Goal: Task Accomplishment & Management: Complete application form

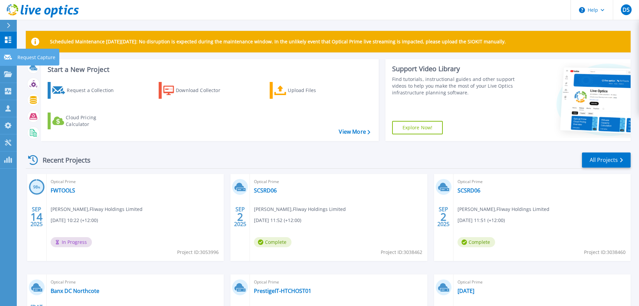
click at [8, 53] on link "Request Capture Request Capture" at bounding box center [8, 57] width 17 height 17
click at [7, 57] on icon at bounding box center [8, 57] width 8 height 5
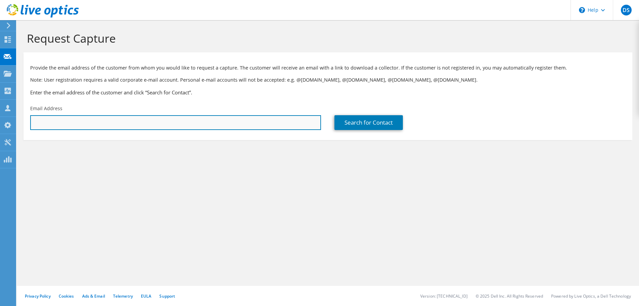
click at [164, 122] on input "text" at bounding box center [175, 122] width 291 height 15
paste input "[PERSON_NAME][EMAIL_ADDRESS][DOMAIN_NAME]"
type input "[PERSON_NAME][EMAIL_ADDRESS][DOMAIN_NAME]"
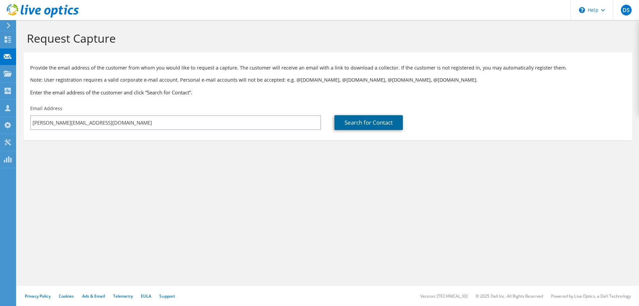
click at [375, 120] on link "Search for Contact" at bounding box center [368, 122] width 68 height 15
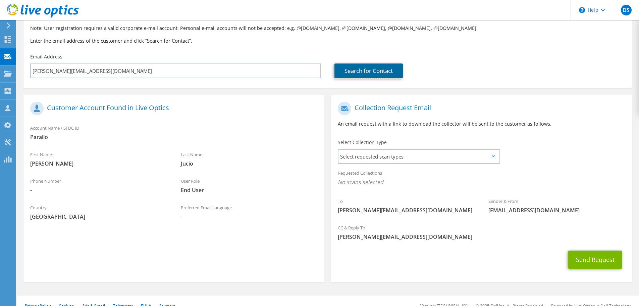
scroll to position [61, 0]
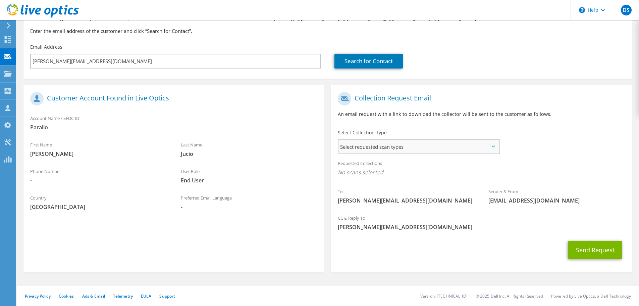
click at [372, 145] on span "Select requested scan types" at bounding box center [418, 146] width 161 height 13
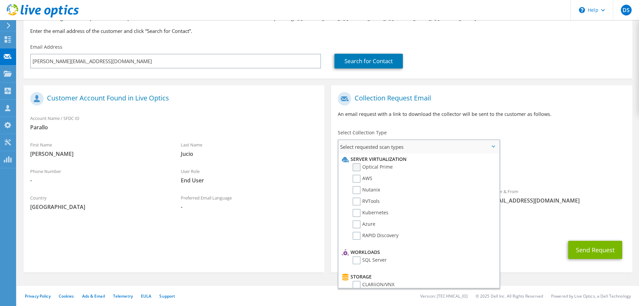
click at [376, 170] on label "Optical Prime" at bounding box center [373, 167] width 40 height 8
click at [0, 0] on input "Optical Prime" at bounding box center [0, 0] width 0 height 0
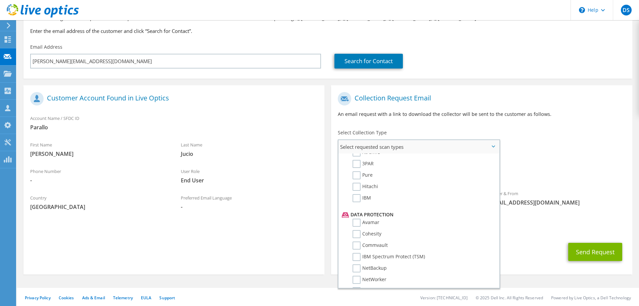
scroll to position [201, 0]
click at [374, 195] on label "3PAR" at bounding box center [363, 197] width 21 height 8
click at [0, 0] on input "3PAR" at bounding box center [0, 0] width 0 height 0
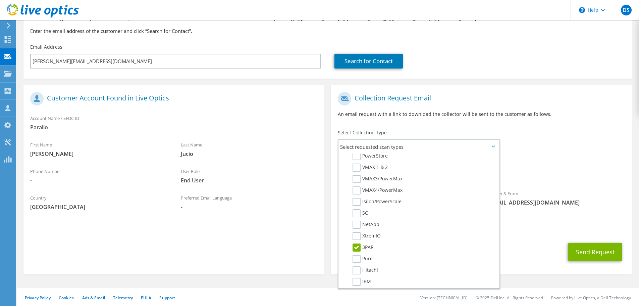
click at [561, 179] on span "Optical Prime 3PAR" at bounding box center [481, 173] width 287 height 11
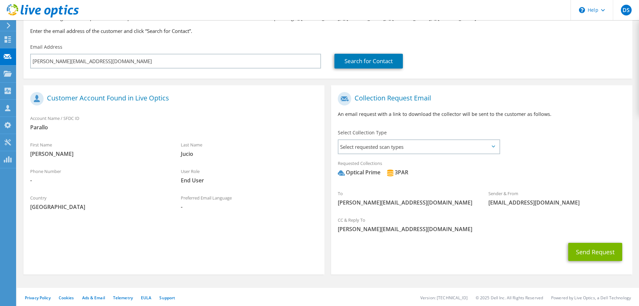
scroll to position [63, 0]
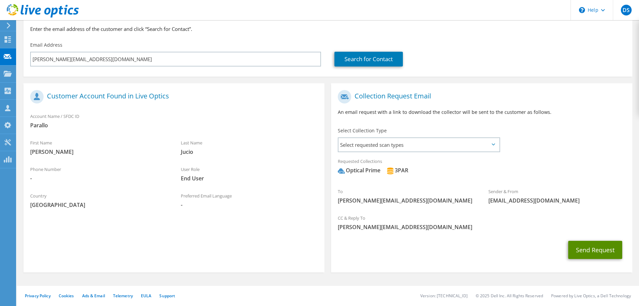
click at [572, 242] on button "Send Request" at bounding box center [595, 249] width 54 height 18
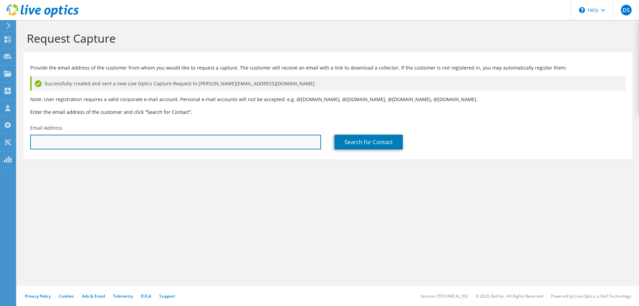
paste input "[PERSON_NAME][EMAIL_ADDRESS][DOMAIN_NAME]"
type input "rafael.jucio@crayon.com"
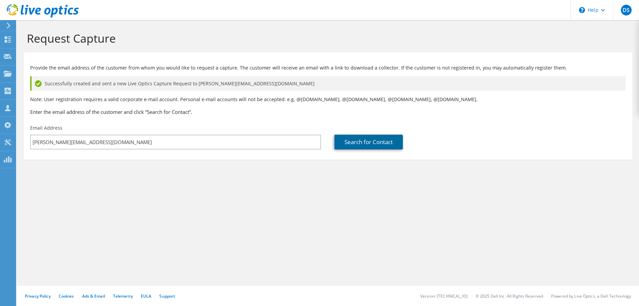
click at [347, 140] on link "Search for Contact" at bounding box center [368, 142] width 68 height 15
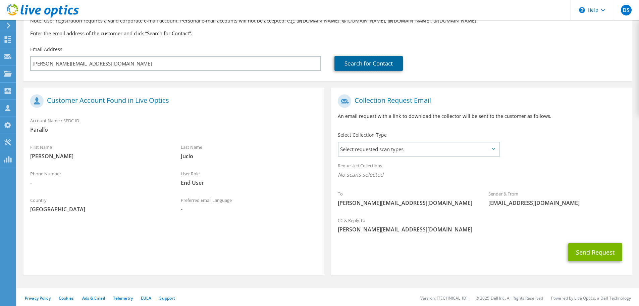
scroll to position [81, 0]
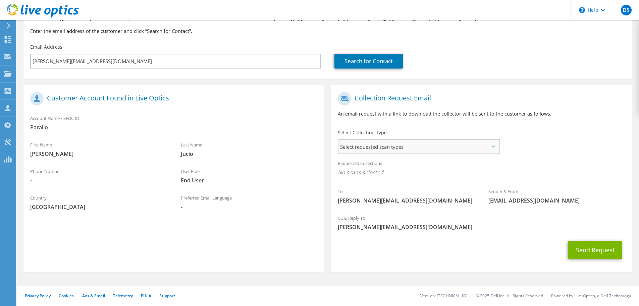
click at [392, 144] on span "Select requested scan types" at bounding box center [418, 146] width 161 height 13
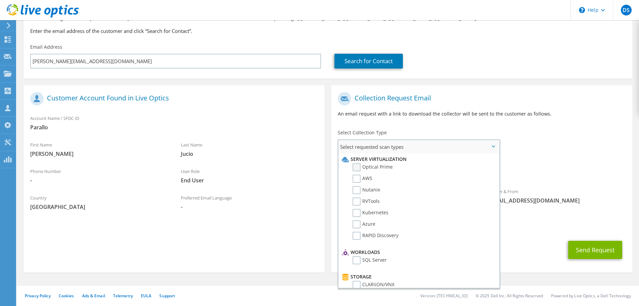
click at [382, 169] on label "Optical Prime" at bounding box center [373, 167] width 40 height 8
click at [0, 0] on input "Optical Prime" at bounding box center [0, 0] width 0 height 0
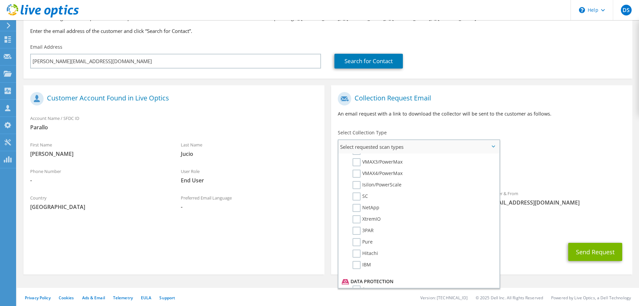
scroll to position [201, 0]
click at [372, 199] on label "3PAR" at bounding box center [363, 197] width 21 height 8
click at [0, 0] on input "3PAR" at bounding box center [0, 0] width 0 height 0
click at [561, 155] on div "To rafael.jucio@crayon.com Sender & From liveoptics@liveoptics.com" at bounding box center [481, 151] width 301 height 124
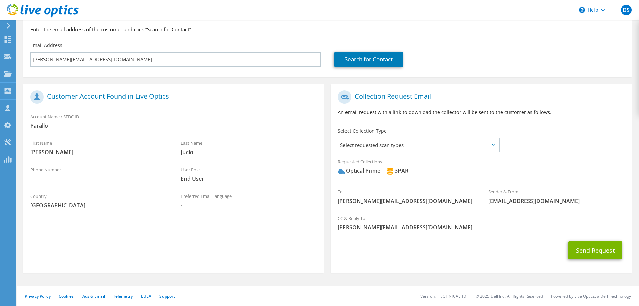
scroll to position [83, 0]
click at [582, 249] on button "Send Request" at bounding box center [595, 249] width 54 height 18
